Goal: Information Seeking & Learning: Understand process/instructions

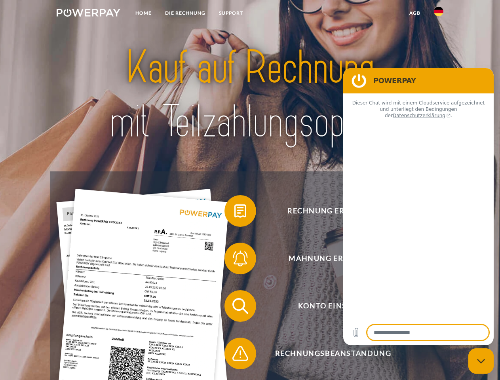
type textarea "*"
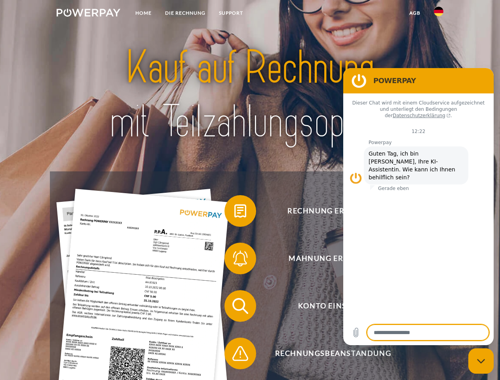
click at [88, 14] on img at bounding box center [89, 13] width 64 height 8
click at [439, 14] on img at bounding box center [439, 12] width 10 height 10
click at [415, 13] on link "agb" at bounding box center [415, 13] width 25 height 14
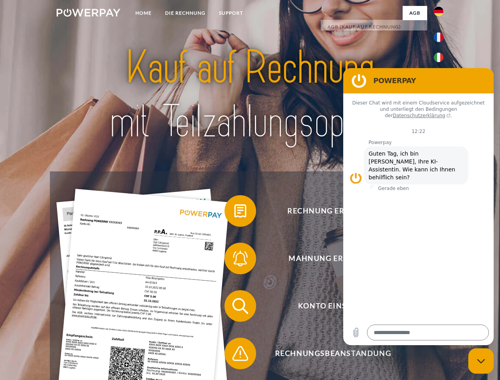
click at [234, 213] on span at bounding box center [229, 211] width 40 height 40
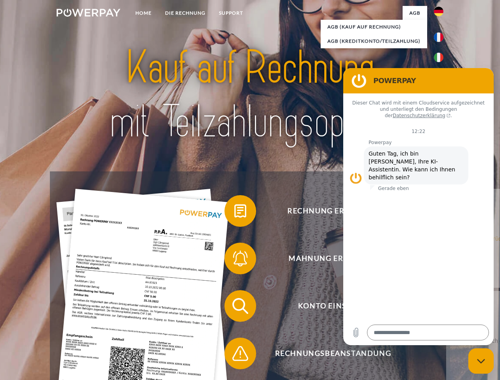
click at [234, 260] on span at bounding box center [229, 259] width 40 height 40
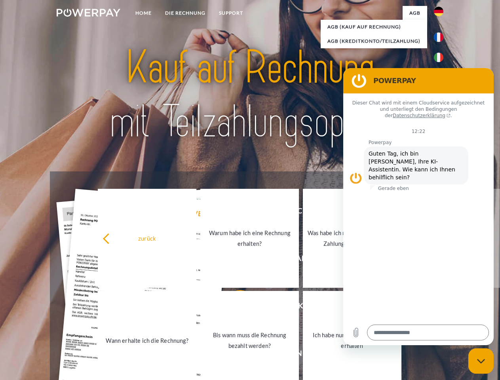
click at [234, 308] on link "Bis wann muss die Rechnung bezahlt werden?" at bounding box center [249, 340] width 99 height 99
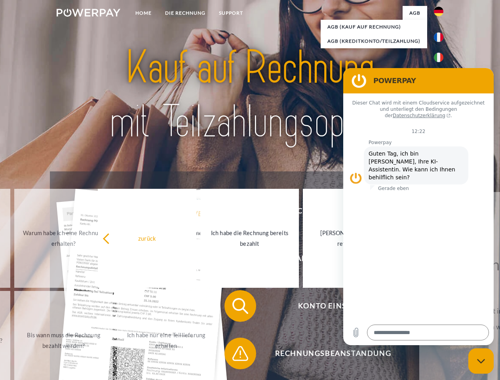
click at [234, 355] on span at bounding box center [229, 354] width 40 height 40
